Goal: Task Accomplishment & Management: Complete application form

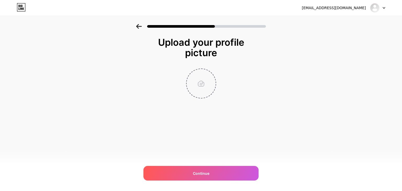
click at [204, 84] on input "file" at bounding box center [201, 83] width 29 height 29
type input "C:\fakepath\Hallo-Klima_Logo.gif"
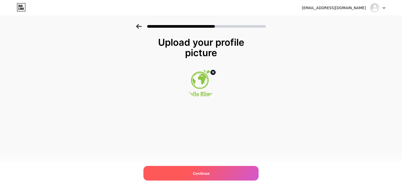
click at [200, 172] on span "Continue" at bounding box center [201, 174] width 17 height 6
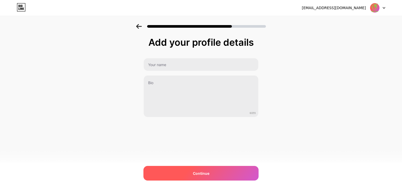
click at [187, 173] on div "Continue" at bounding box center [201, 173] width 115 height 15
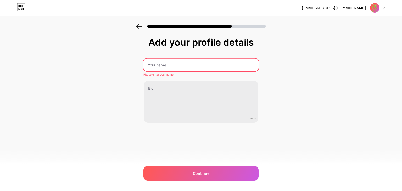
click at [175, 65] on input "text" at bounding box center [201, 65] width 115 height 13
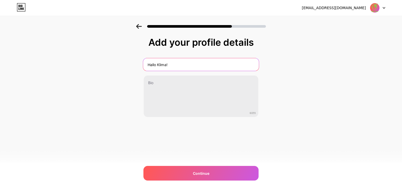
type input "Hallo Klima!"
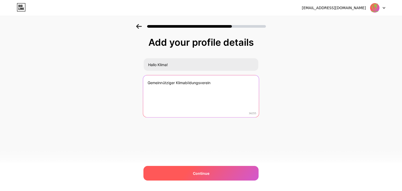
type textarea "Gemeinnütziger Klimabildungsverein"
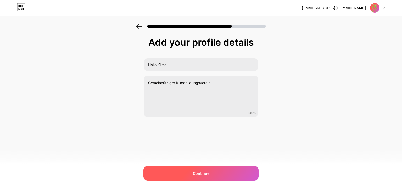
click at [187, 173] on div "Continue" at bounding box center [201, 173] width 115 height 15
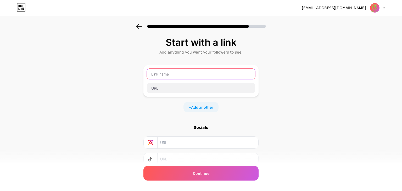
click at [177, 73] on input "text" at bounding box center [201, 74] width 108 height 10
type input "H"
type input "halloklimahk"
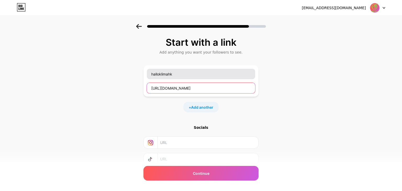
type input "[URL][DOMAIN_NAME]"
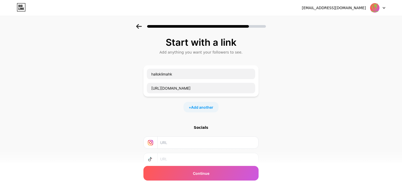
click at [177, 144] on input "text" at bounding box center [207, 143] width 95 height 12
paste input "[URL][DOMAIN_NAME]"
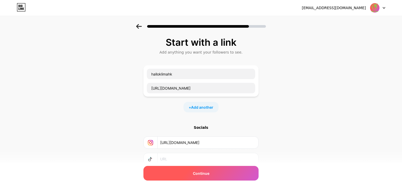
type input "[URL][DOMAIN_NAME]"
click at [175, 178] on div "Continue" at bounding box center [201, 173] width 115 height 15
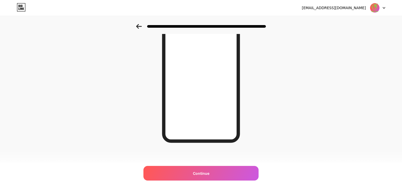
scroll to position [72, 0]
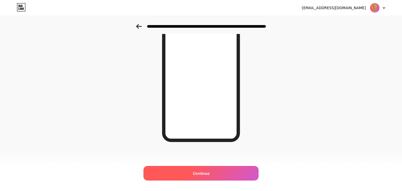
click at [222, 176] on div "Continue" at bounding box center [201, 173] width 115 height 15
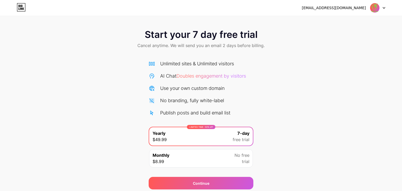
scroll to position [19, 0]
